Goal: Transaction & Acquisition: Download file/media

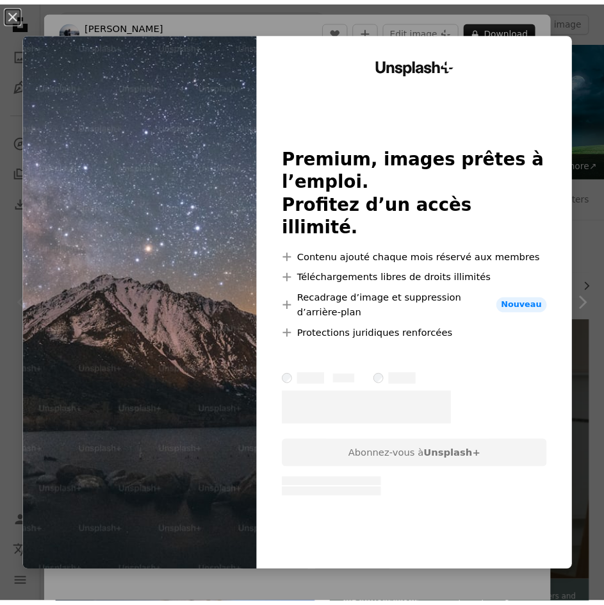
scroll to position [192, 0]
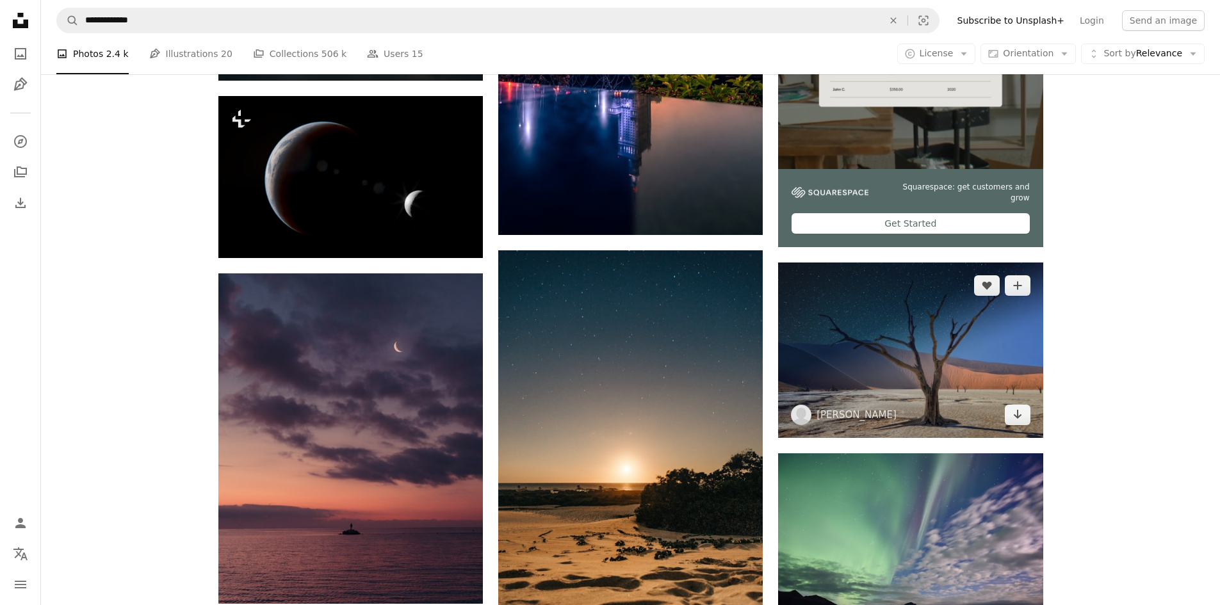
scroll to position [532, 0]
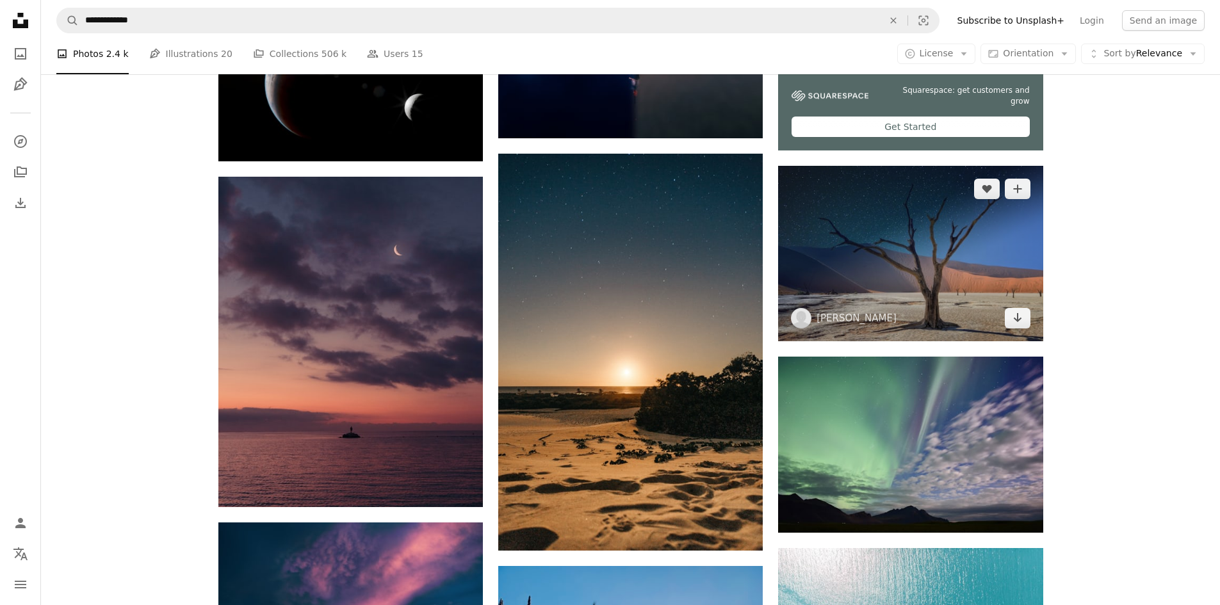
click at [613, 247] on img at bounding box center [910, 254] width 265 height 176
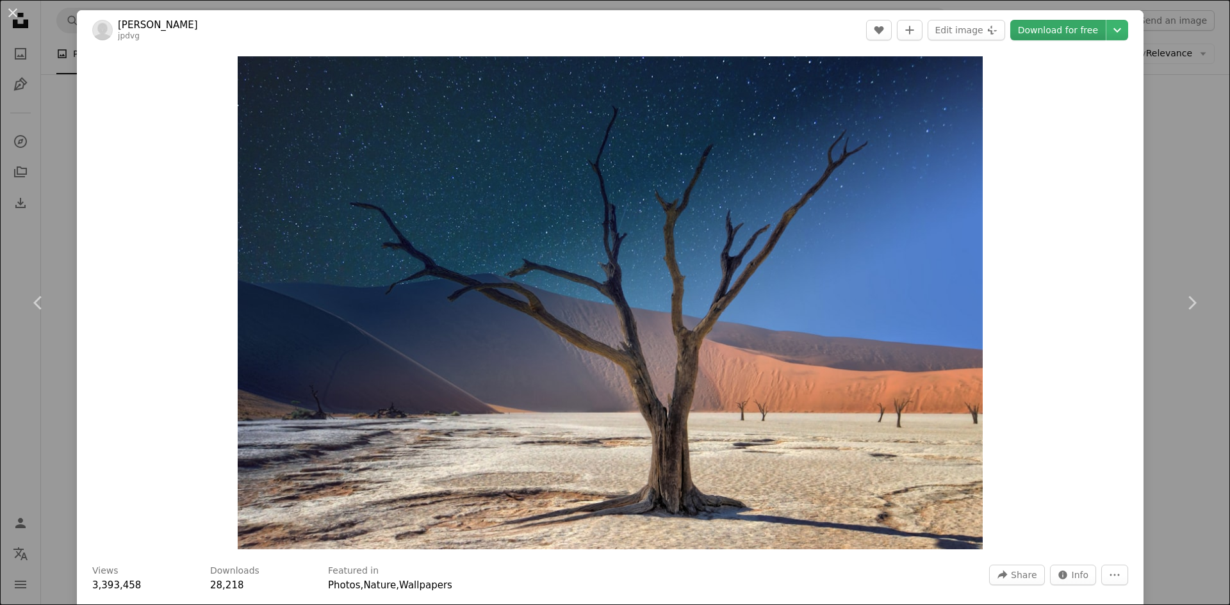
click at [613, 37] on font "Download for free" at bounding box center [1058, 30] width 80 height 19
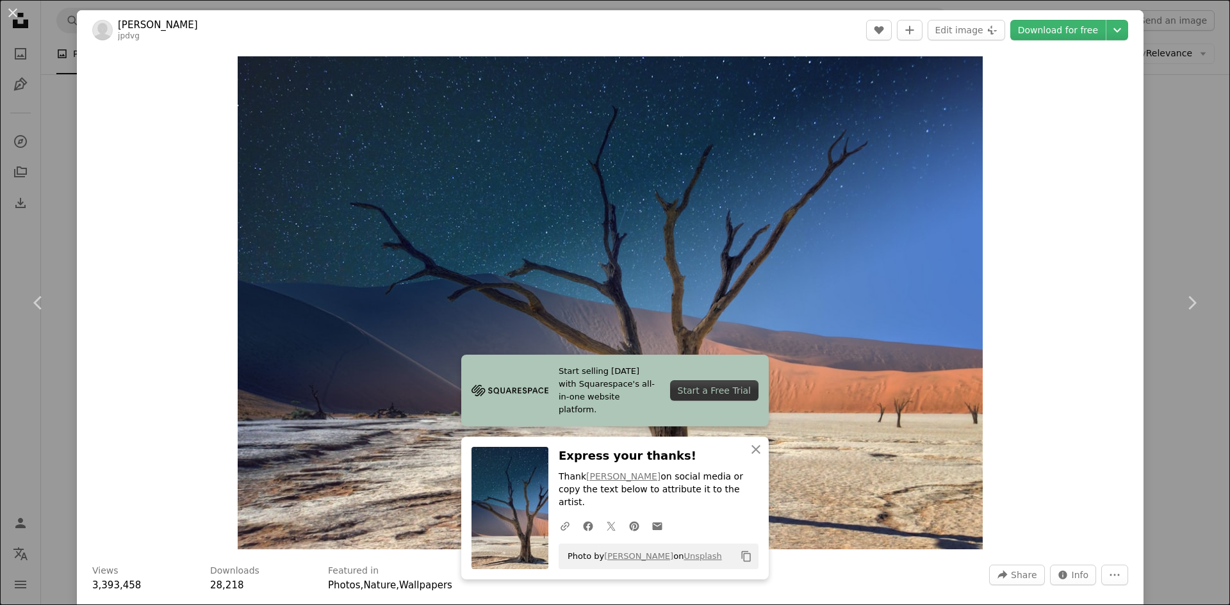
click at [613, 211] on div "An X shape Chevron left Chevron right Start selling [DATE] with Squarespace's a…" at bounding box center [615, 302] width 1230 height 605
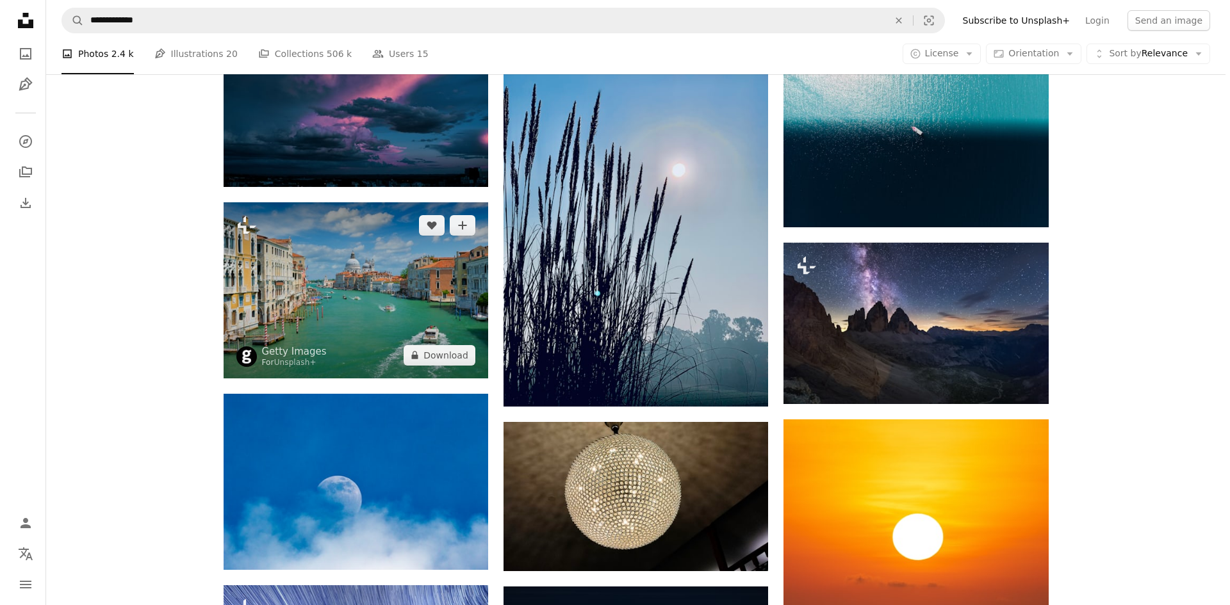
scroll to position [1109, 0]
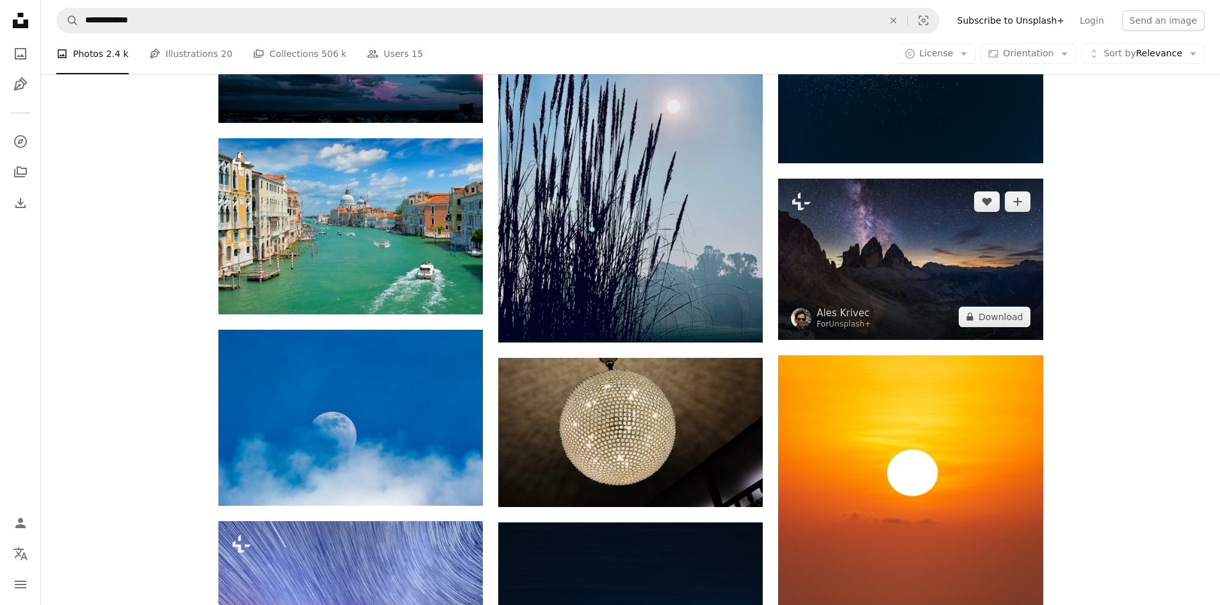
click at [613, 231] on img at bounding box center [910, 259] width 265 height 161
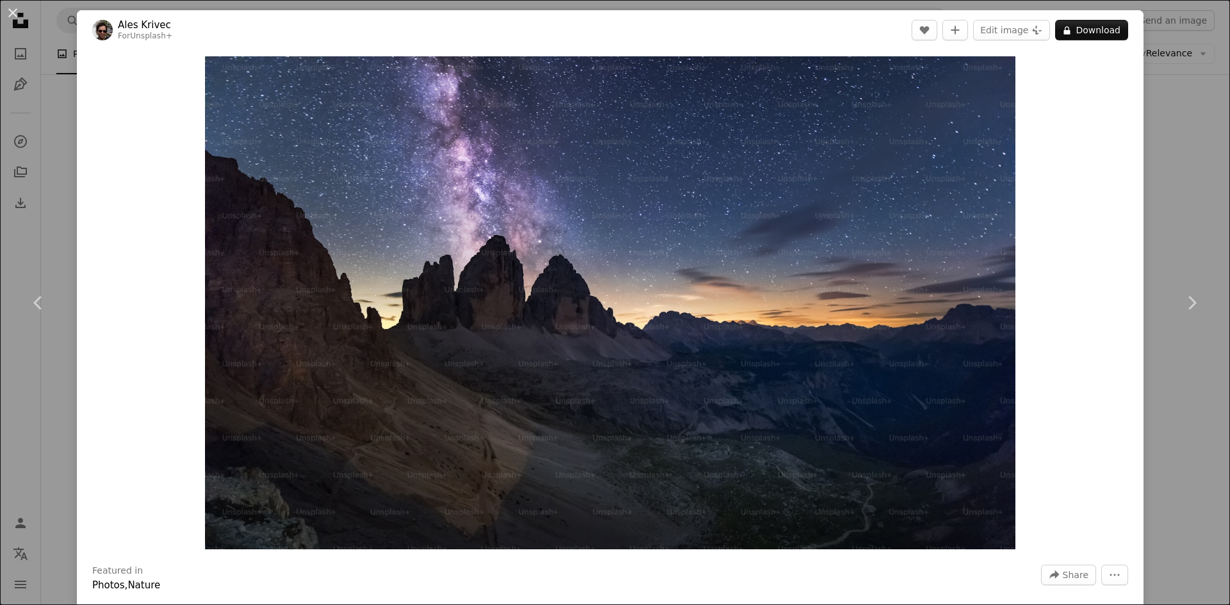
click at [613, 95] on div "An X shape Chevron left Chevron right [PERSON_NAME] For Unsplash+ A heart A plu…" at bounding box center [615, 302] width 1230 height 605
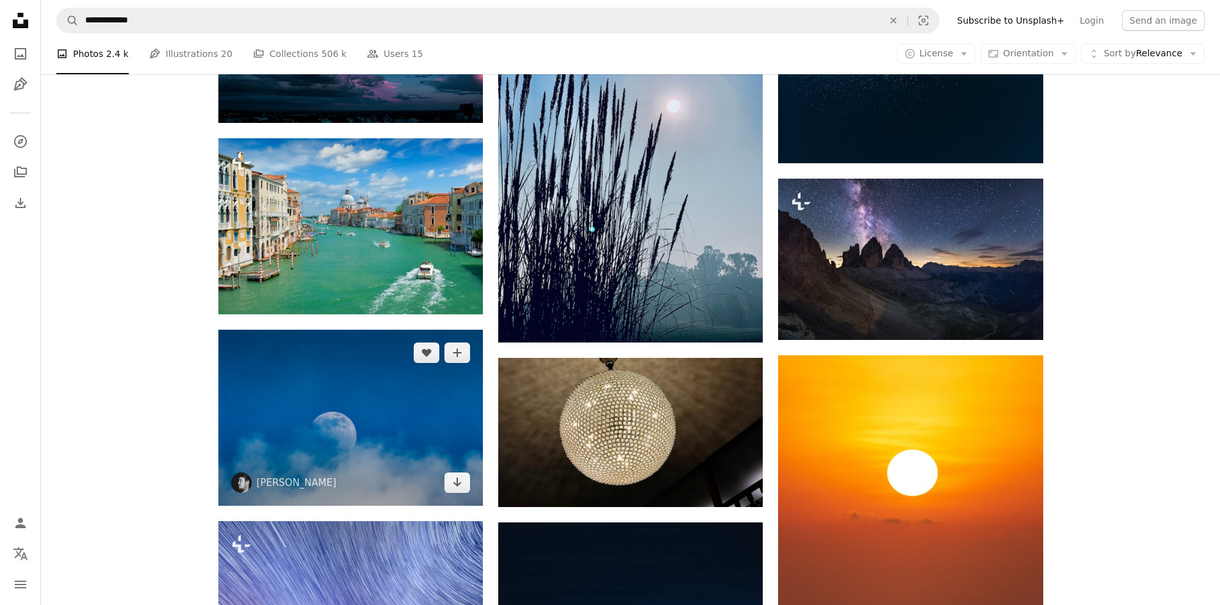
click at [401, 398] on img at bounding box center [350, 418] width 265 height 176
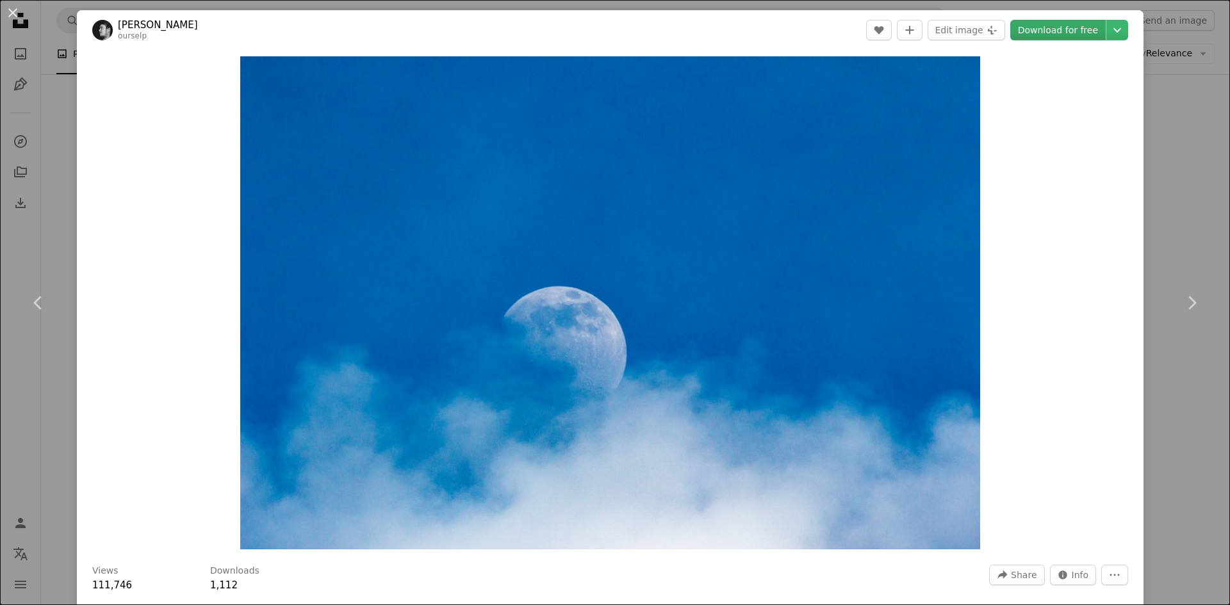
click at [613, 38] on font "Download for free" at bounding box center [1058, 30] width 80 height 19
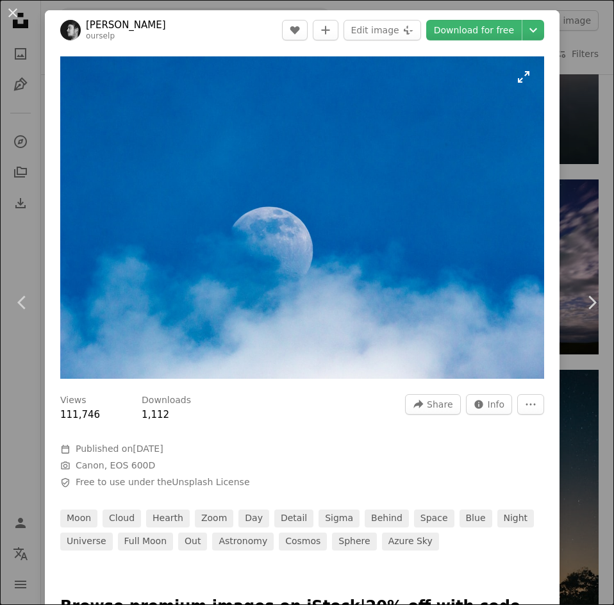
scroll to position [6620, 0]
